Goal: Information Seeking & Learning: Learn about a topic

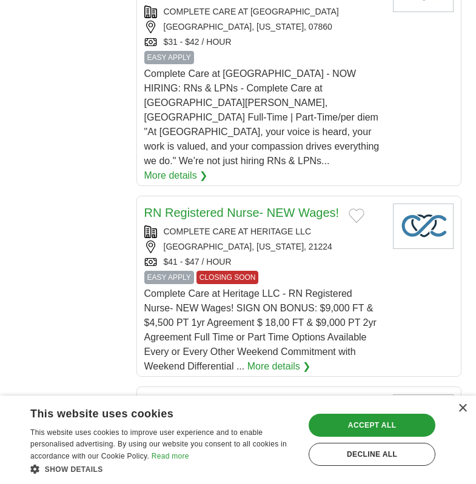
scroll to position [1559, 0]
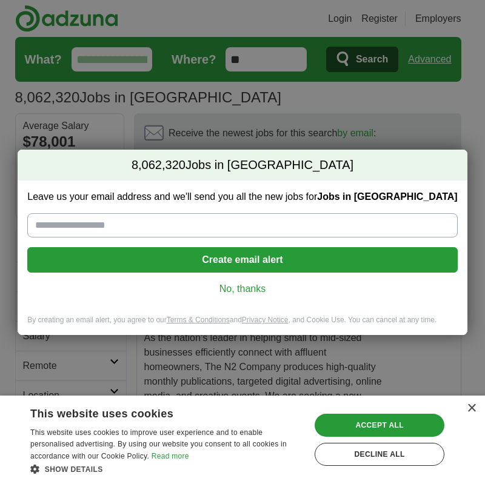
click at [252, 291] on link "No, thanks" at bounding box center [242, 288] width 410 height 13
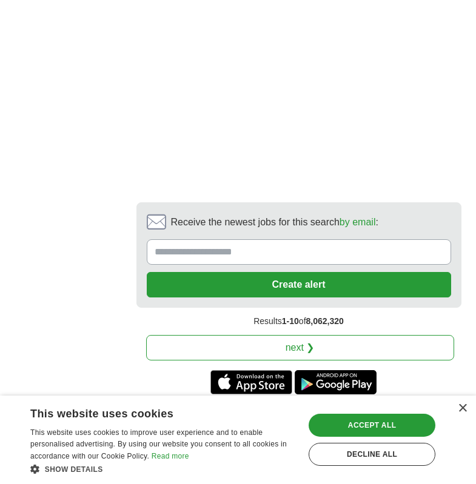
scroll to position [2852, 0]
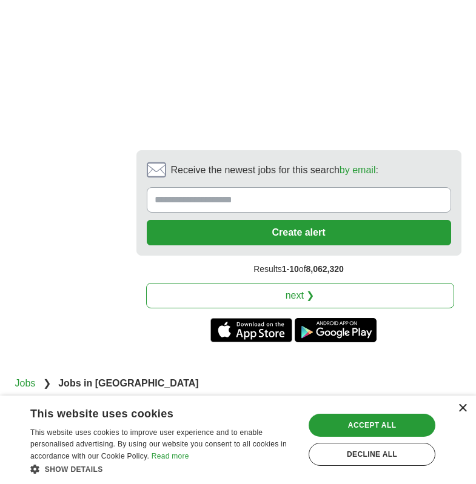
click at [464, 408] on div "×" at bounding box center [462, 408] width 9 height 9
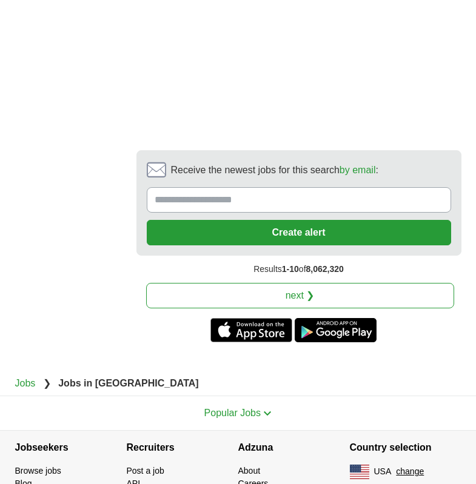
click at [316, 283] on link "next ❯" at bounding box center [300, 295] width 308 height 25
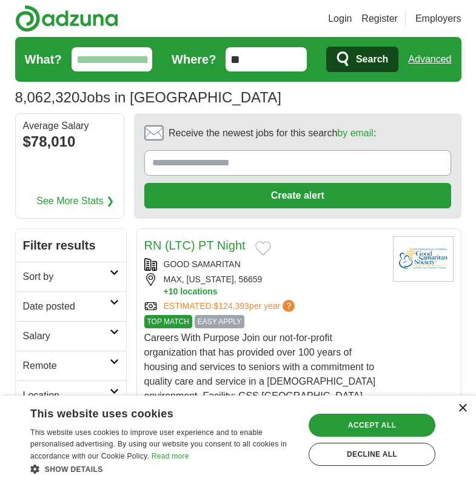
click at [464, 406] on div "×" at bounding box center [462, 408] width 9 height 9
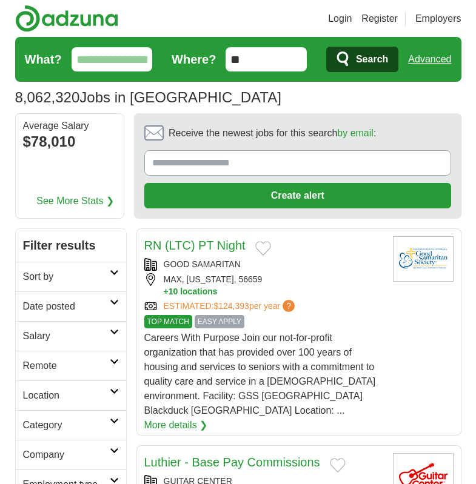
click at [115, 274] on icon at bounding box center [114, 273] width 9 height 6
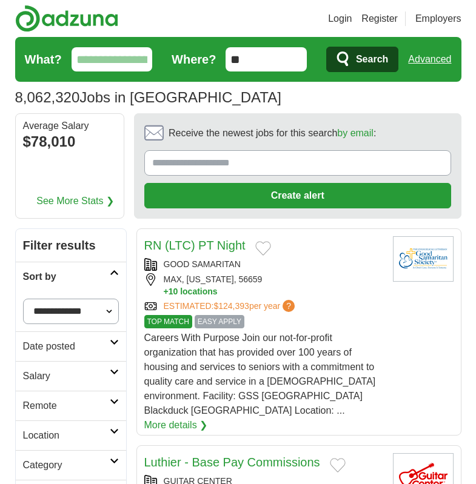
click at [113, 346] on link "Date posted" at bounding box center [71, 346] width 110 height 30
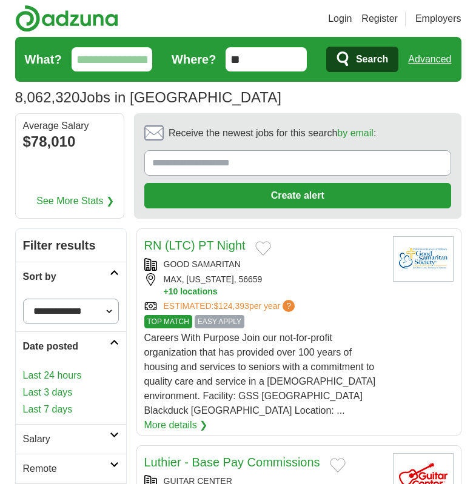
click at [63, 410] on link "Last 7 days" at bounding box center [71, 409] width 96 height 15
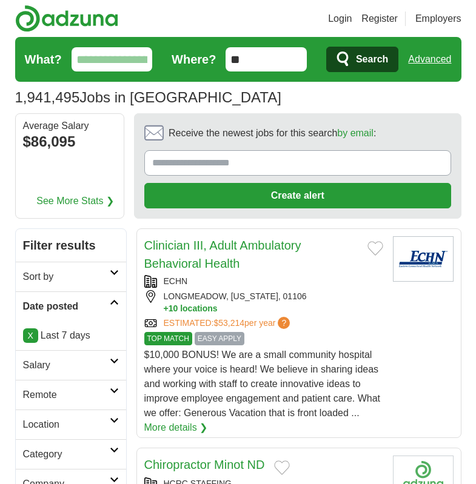
click at [105, 428] on h2 "Location" at bounding box center [66, 425] width 87 height 15
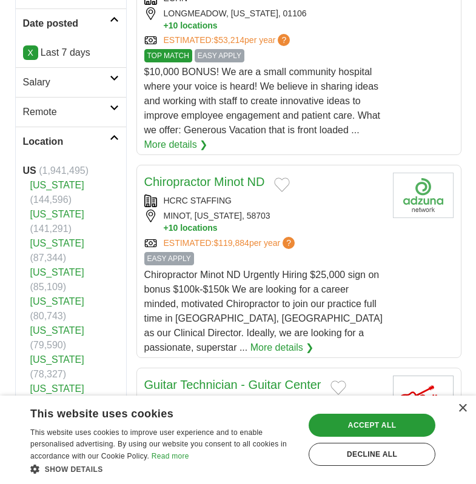
scroll to position [364, 0]
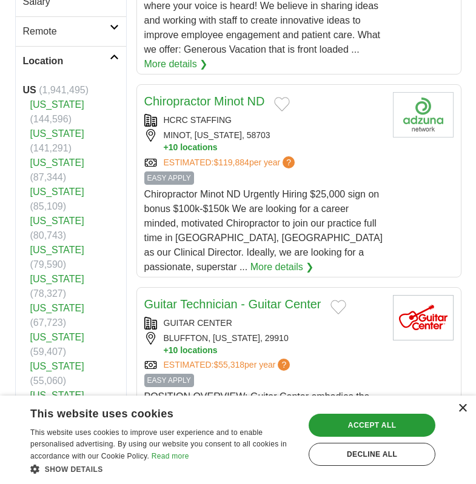
click at [464, 408] on div "×" at bounding box center [462, 408] width 9 height 9
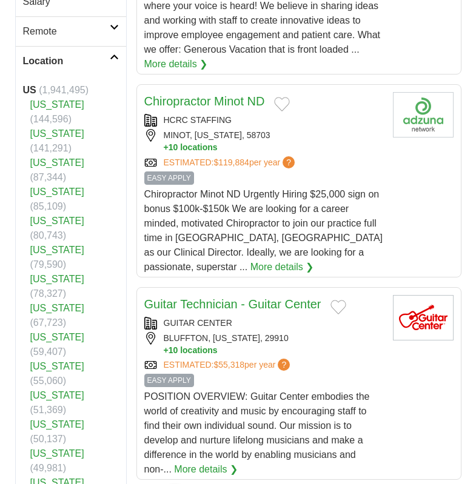
click at [68, 303] on link "[US_STATE]" at bounding box center [57, 308] width 54 height 10
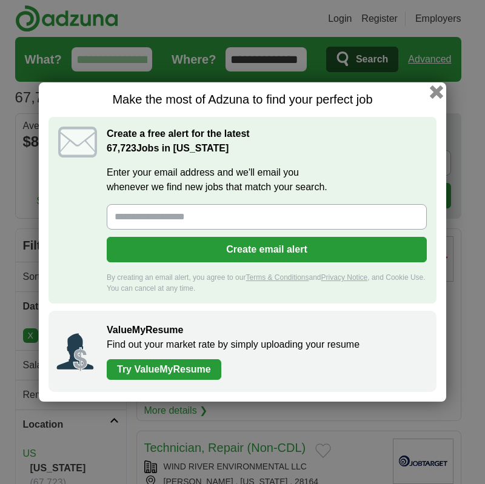
click at [438, 95] on button "button" at bounding box center [436, 91] width 13 height 13
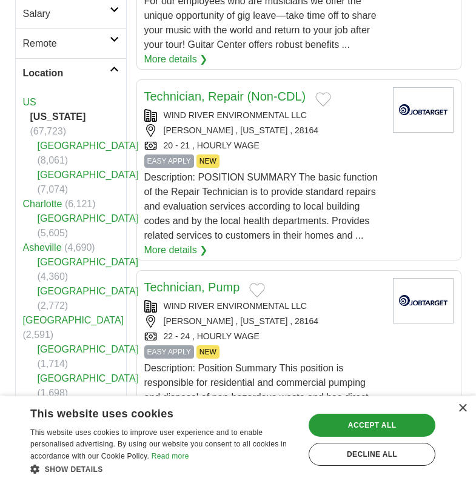
scroll to position [364, 0]
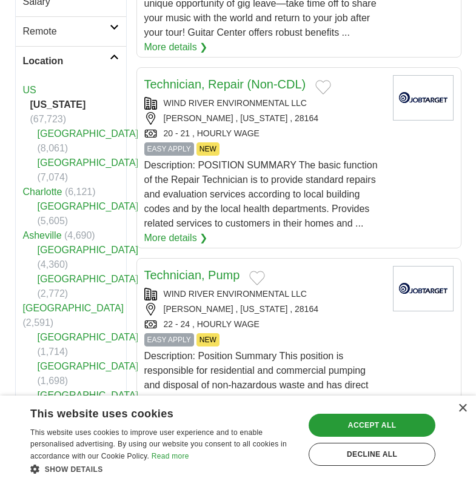
click at [48, 305] on link "[GEOGRAPHIC_DATA]" at bounding box center [73, 308] width 101 height 10
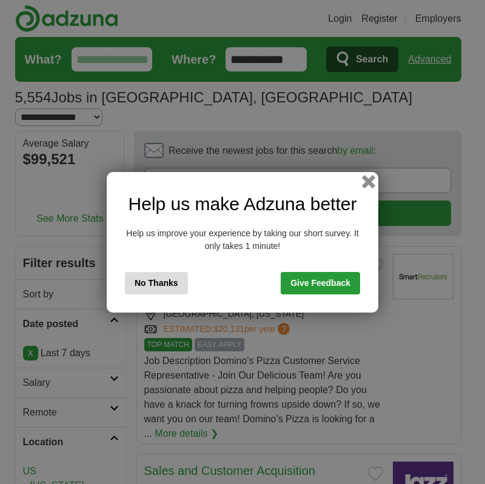
click at [370, 181] on button "button" at bounding box center [368, 181] width 13 height 13
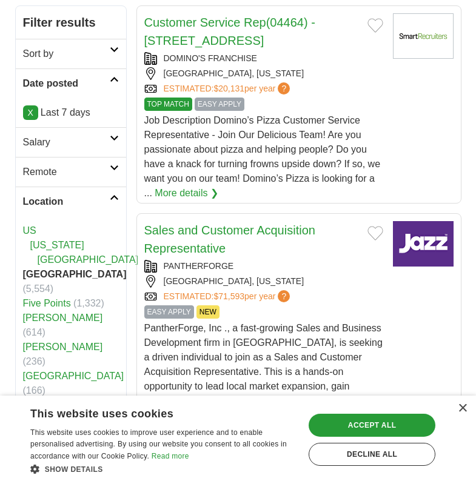
scroll to position [242, 0]
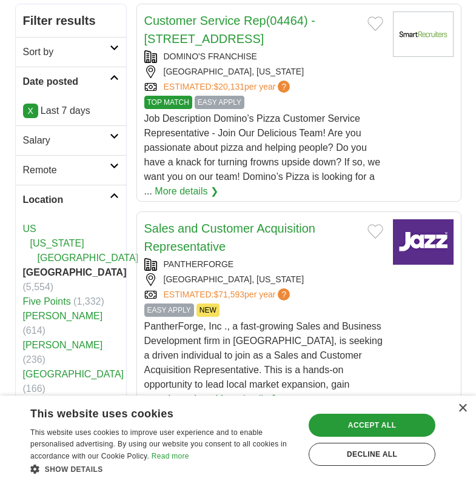
click at [80, 253] on link "[GEOGRAPHIC_DATA]" at bounding box center [88, 258] width 101 height 10
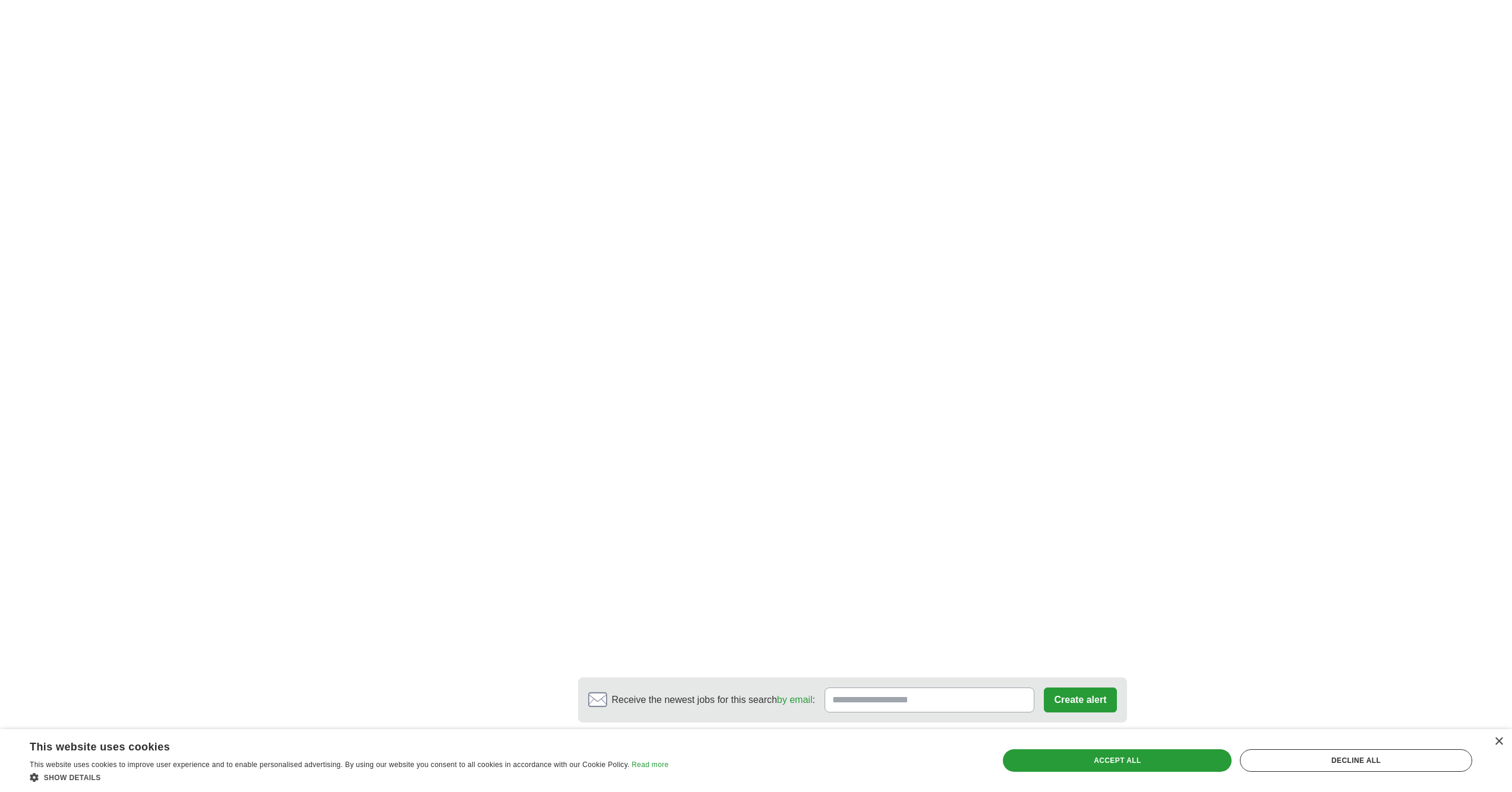
scroll to position [1722, 0]
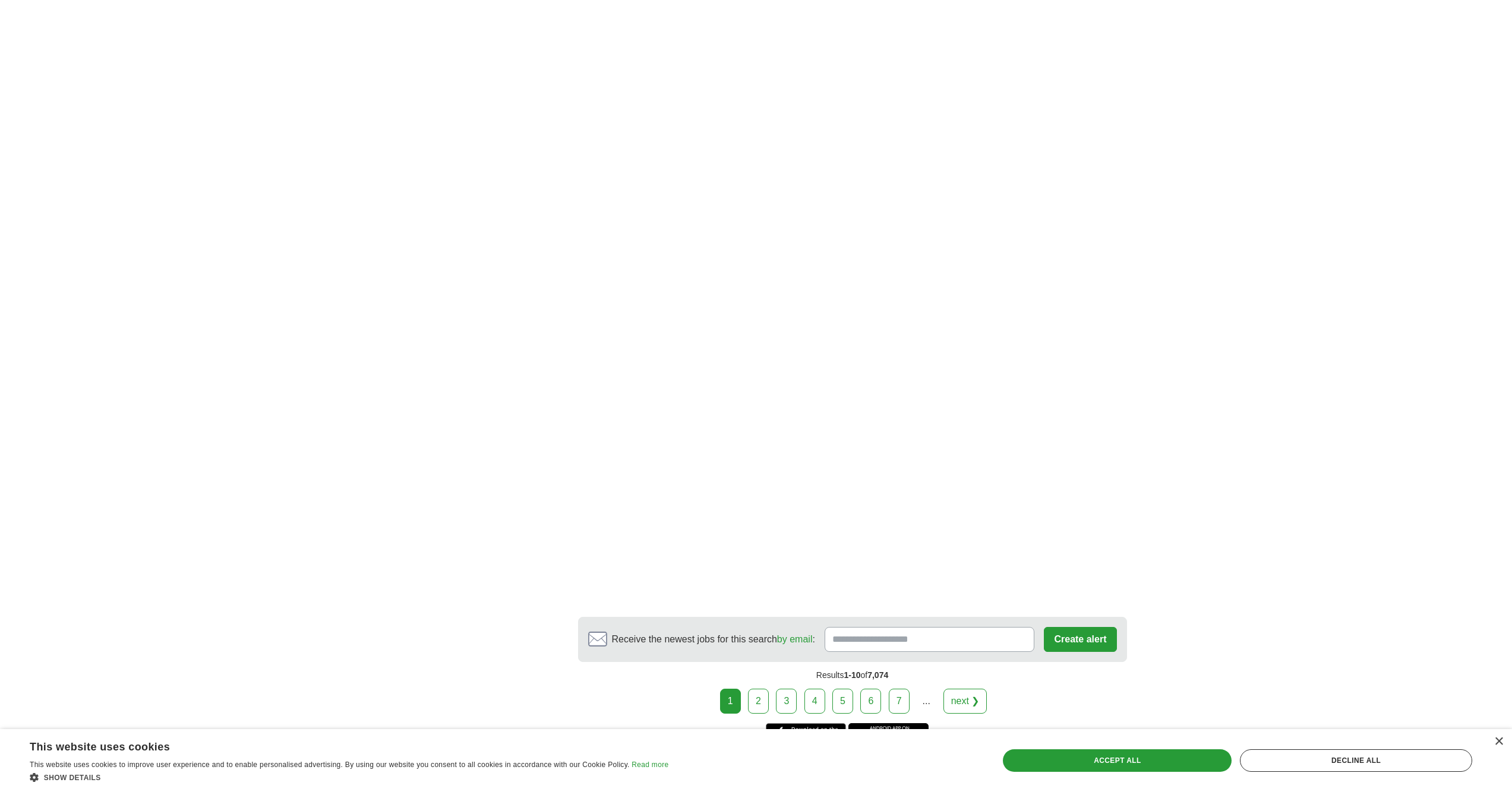
click at [466, 474] on link "2" at bounding box center [758, 701] width 21 height 25
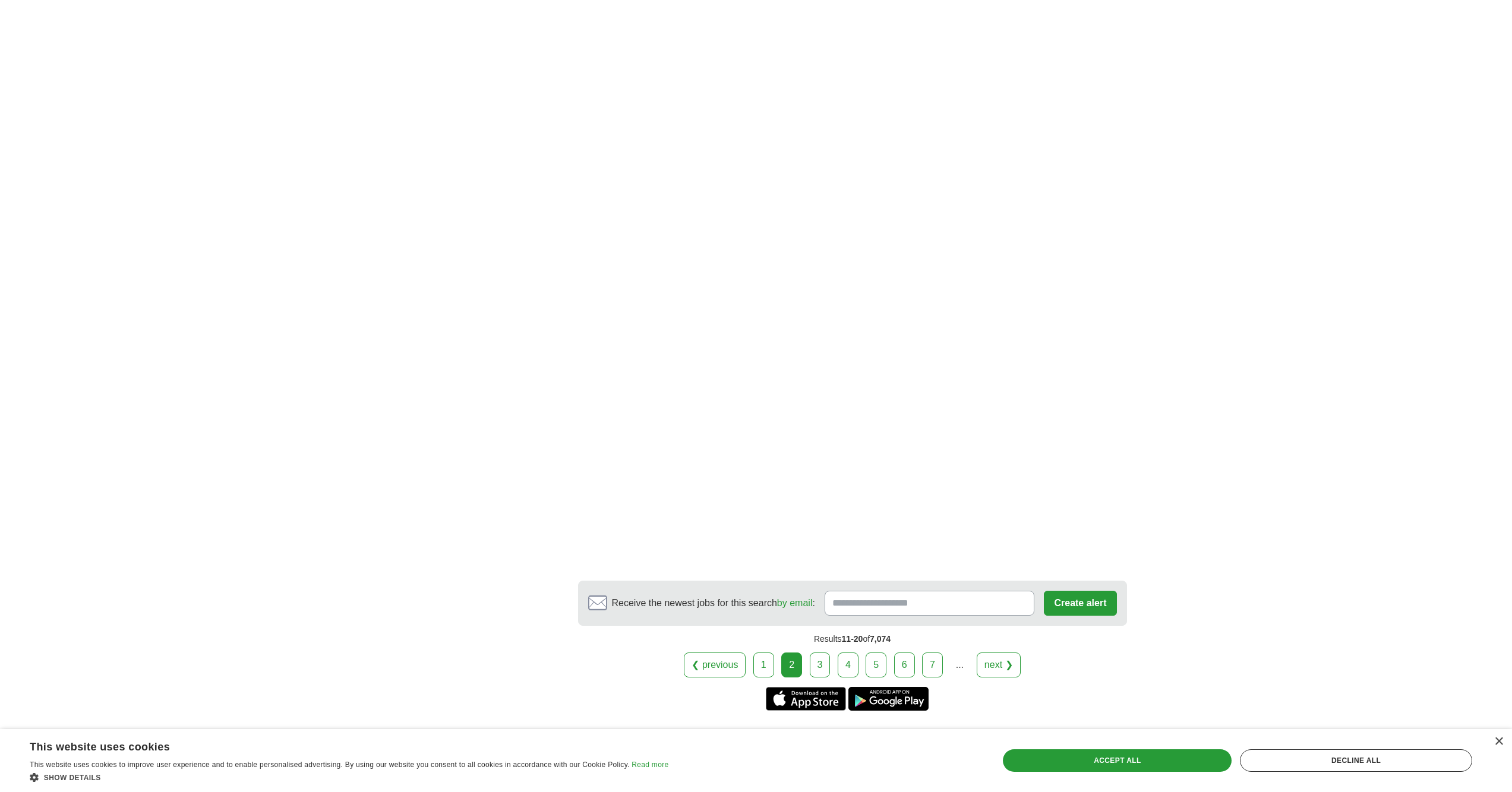
scroll to position [1782, 0]
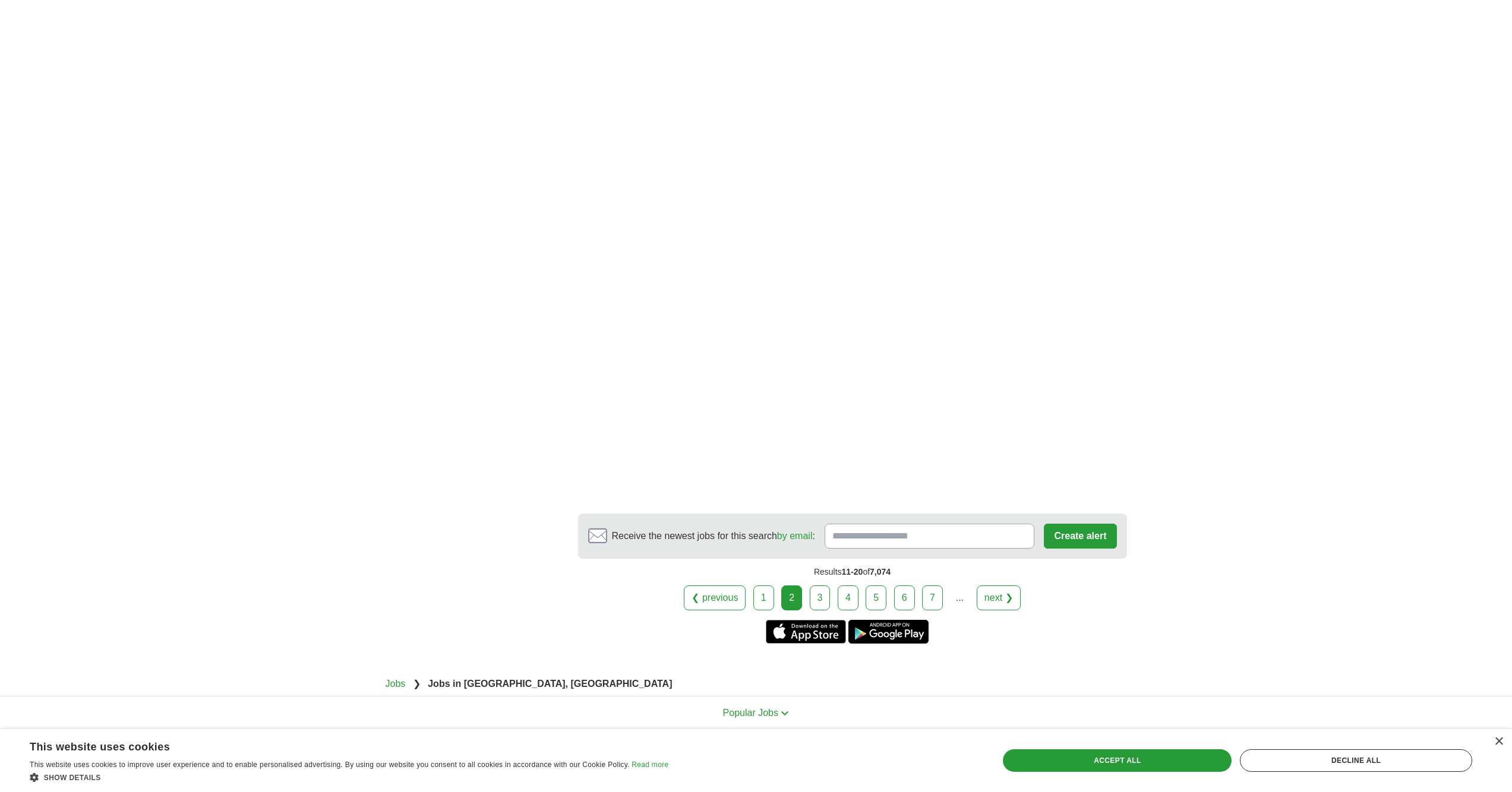
click at [823, 603] on link "3" at bounding box center [820, 598] width 21 height 25
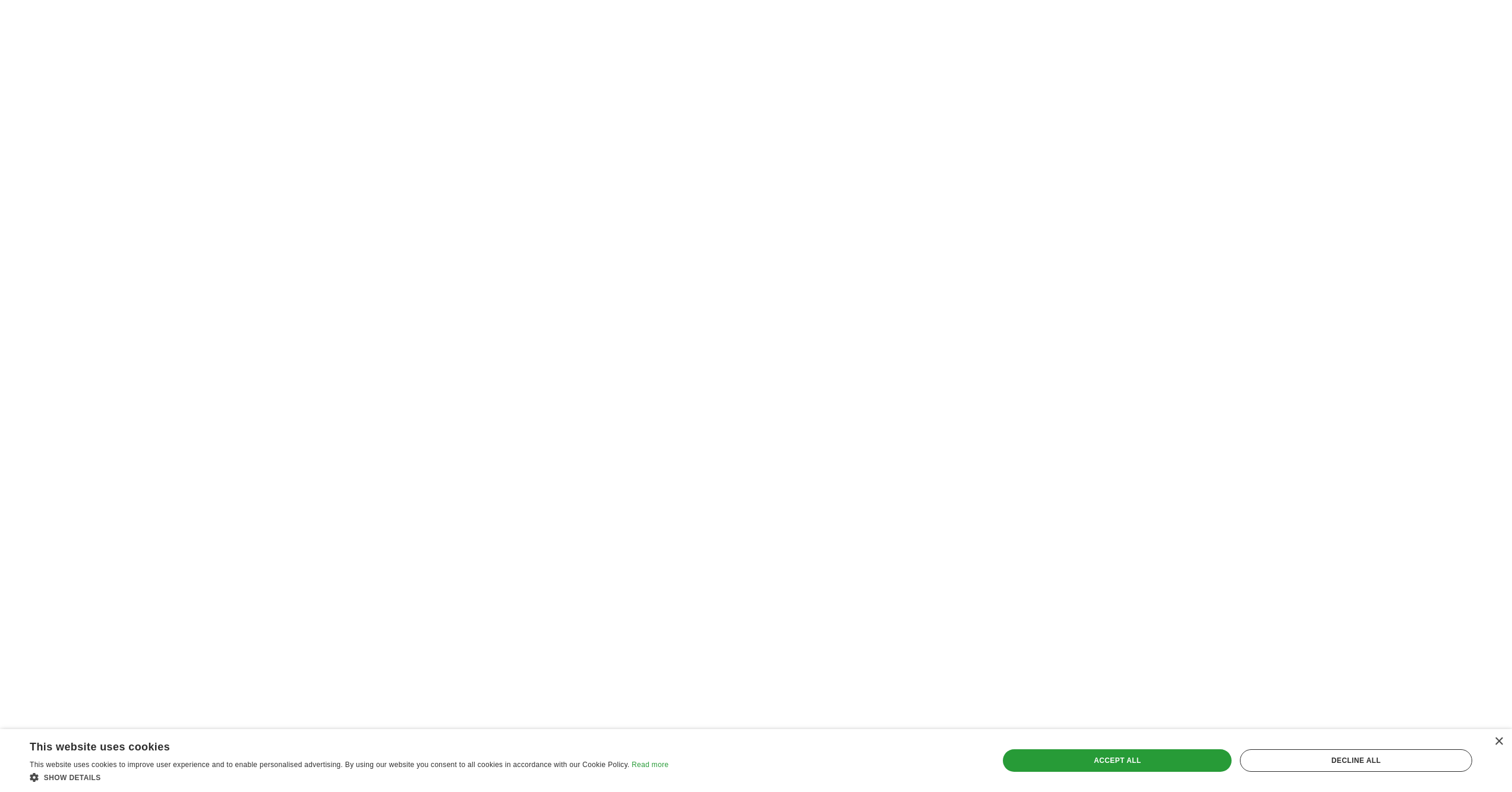
scroll to position [1722, 0]
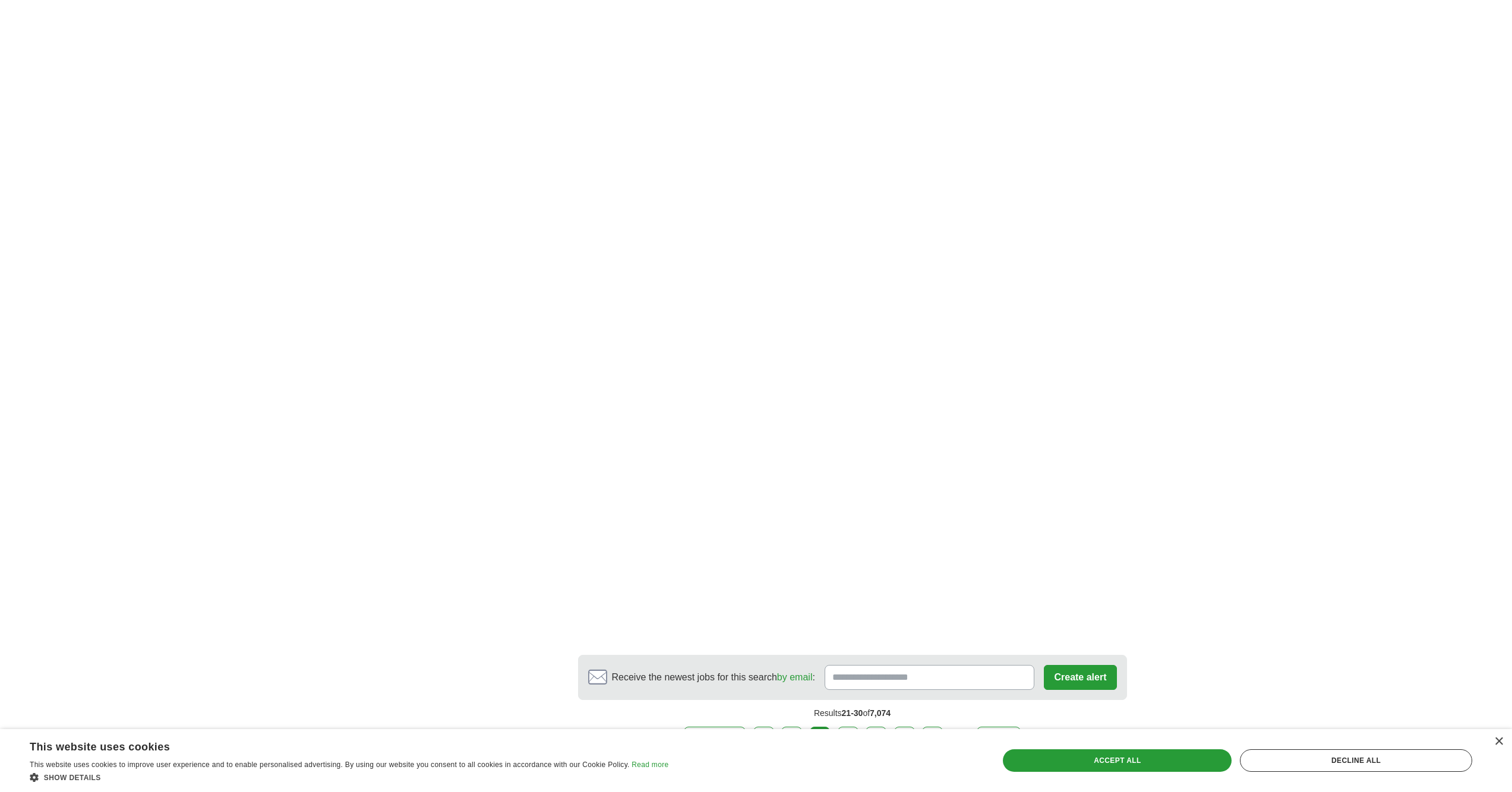
click at [850, 727] on link "4" at bounding box center [847, 739] width 21 height 25
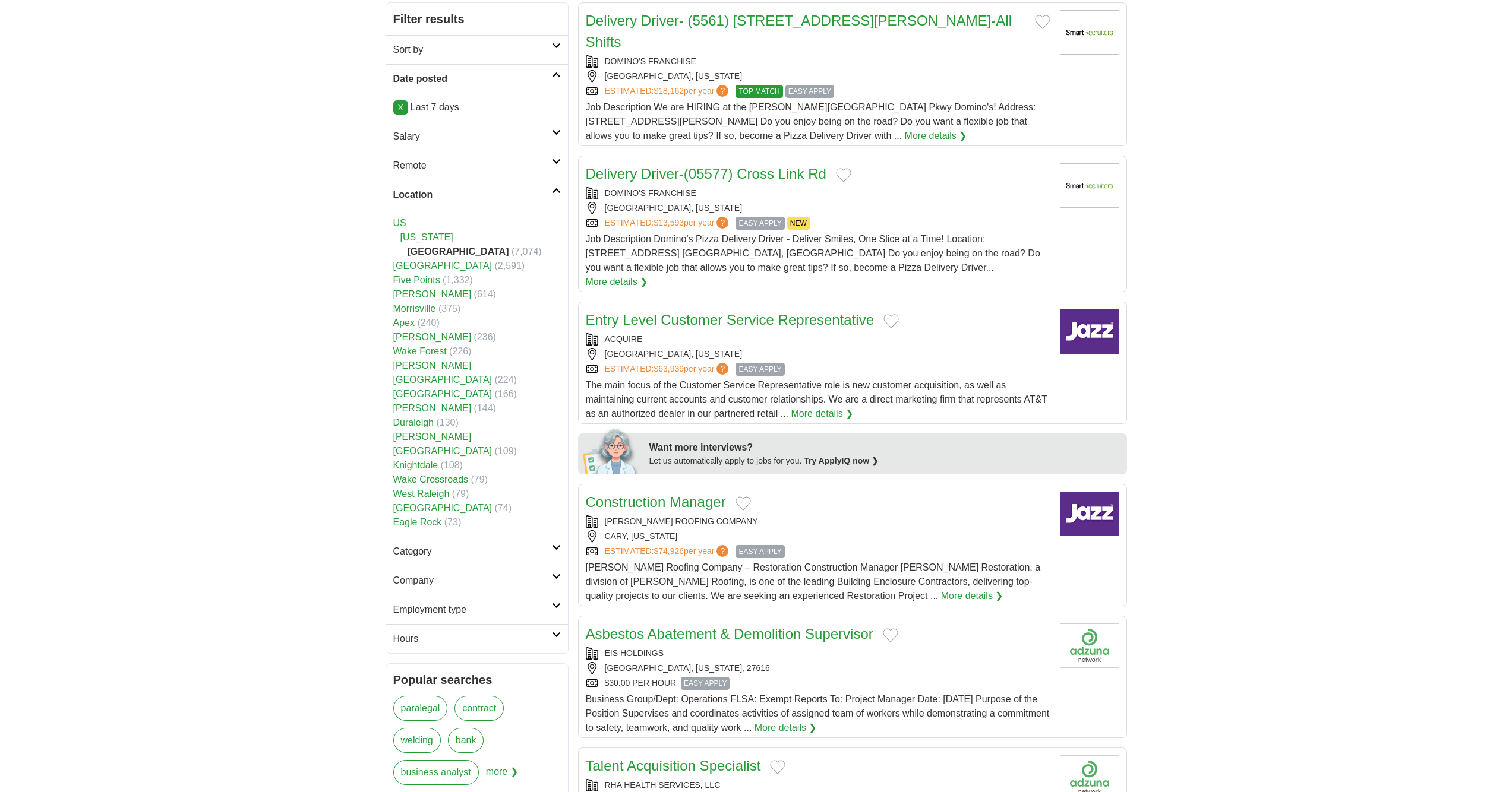
scroll to position [178, 0]
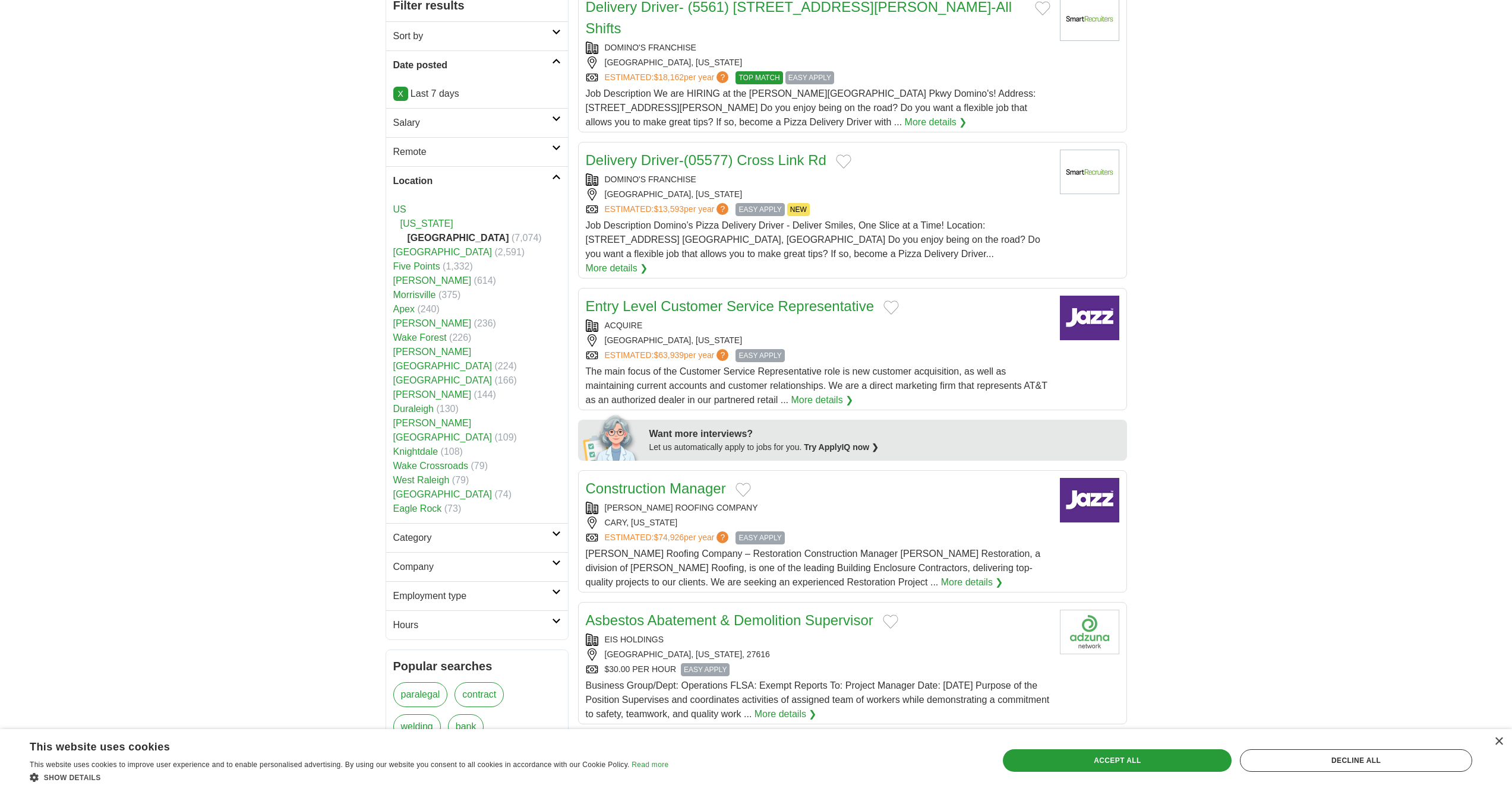
click at [650, 298] on link "Entry Level Customer Service Representative" at bounding box center [731, 306] width 289 height 16
